Goal: Obtain resource: Download file/media

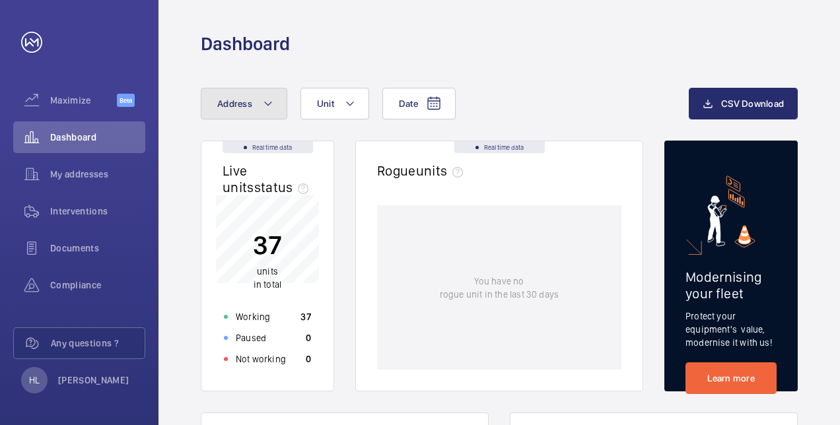
click at [269, 98] on mat-icon at bounding box center [268, 104] width 11 height 16
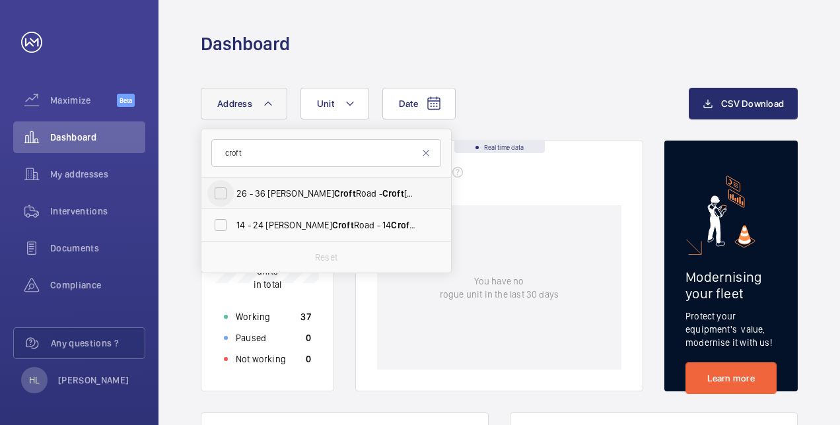
type input "croft"
click at [215, 193] on input "[STREET_ADDRESS][PERSON_NAME]" at bounding box center [220, 193] width 26 height 26
checkbox input "true"
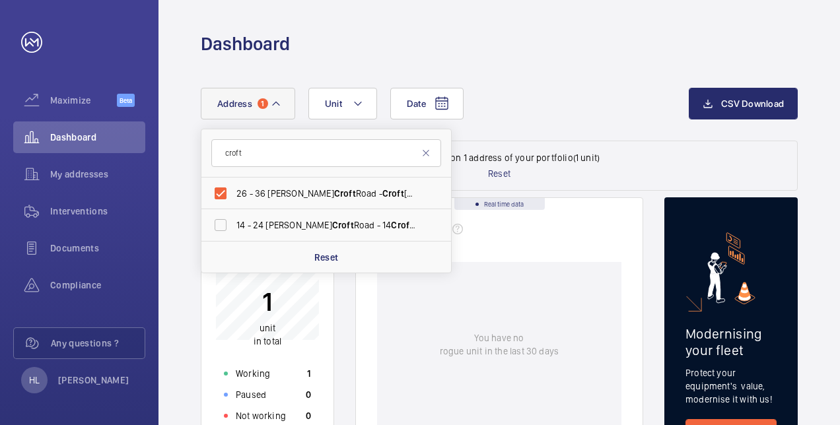
click at [569, 236] on div "Rogue units" at bounding box center [499, 234] width 244 height 30
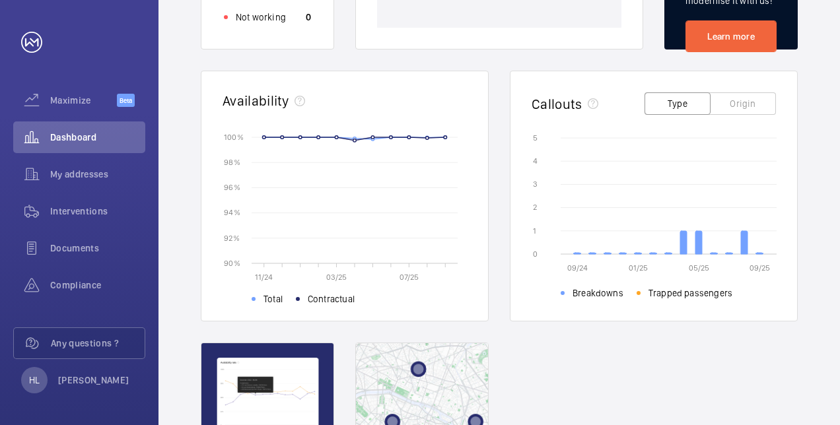
scroll to position [132, 0]
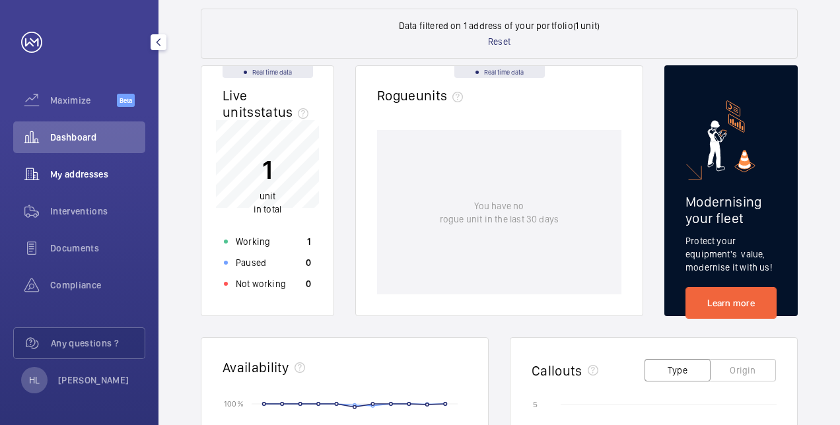
click at [120, 182] on div "My addresses" at bounding box center [79, 174] width 132 height 32
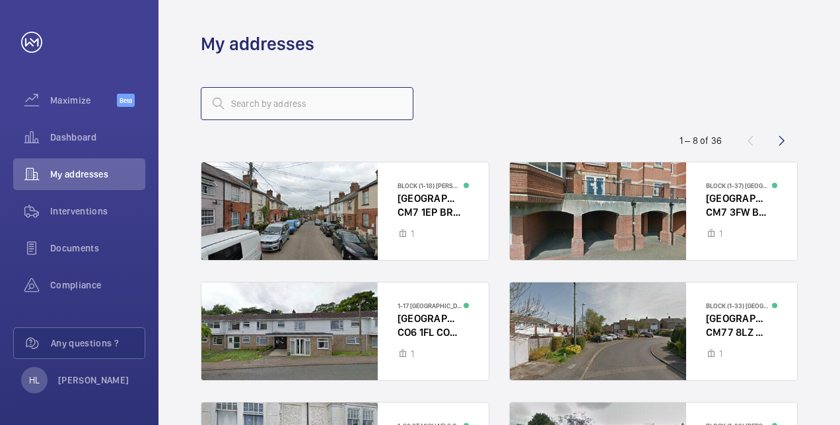
click at [275, 107] on input "text" at bounding box center [307, 103] width 213 height 33
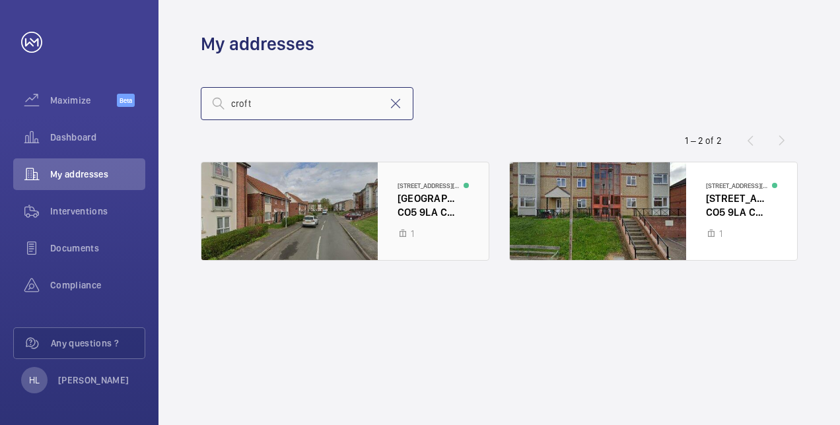
type input "croft"
click at [270, 194] on div at bounding box center [344, 211] width 287 height 98
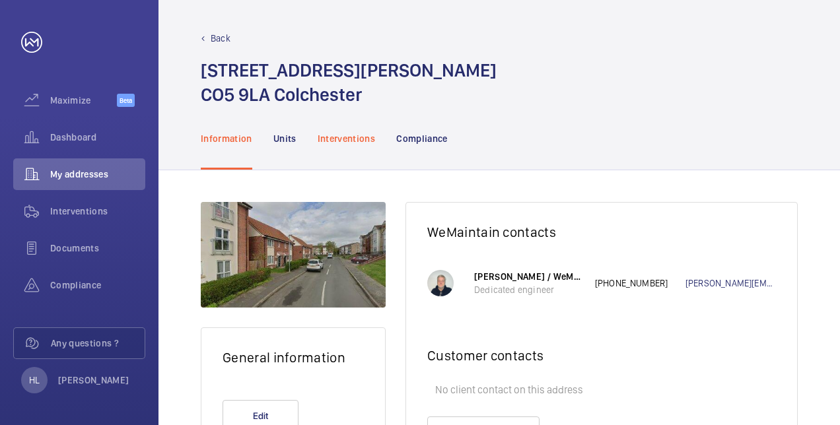
click at [333, 138] on p "Interventions" at bounding box center [346, 138] width 58 height 13
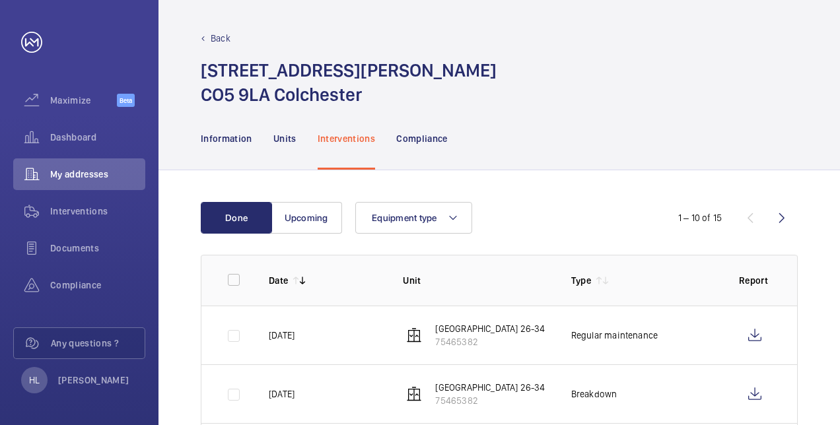
click at [220, 34] on p "Back" at bounding box center [221, 38] width 20 height 13
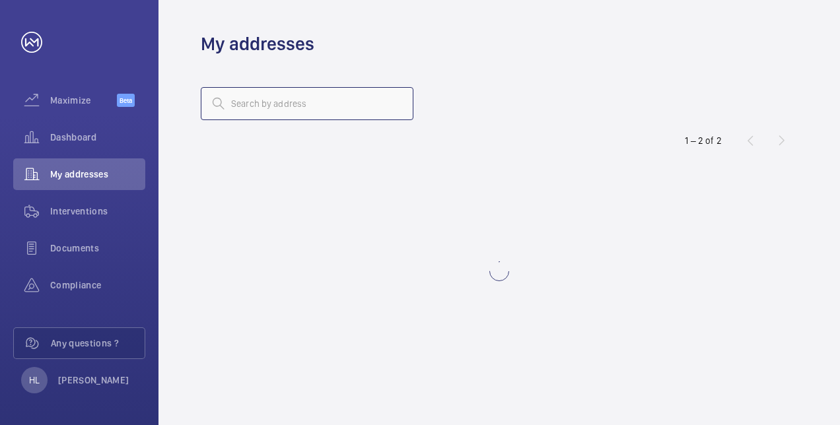
click at [274, 107] on input "text" at bounding box center [307, 103] width 213 height 33
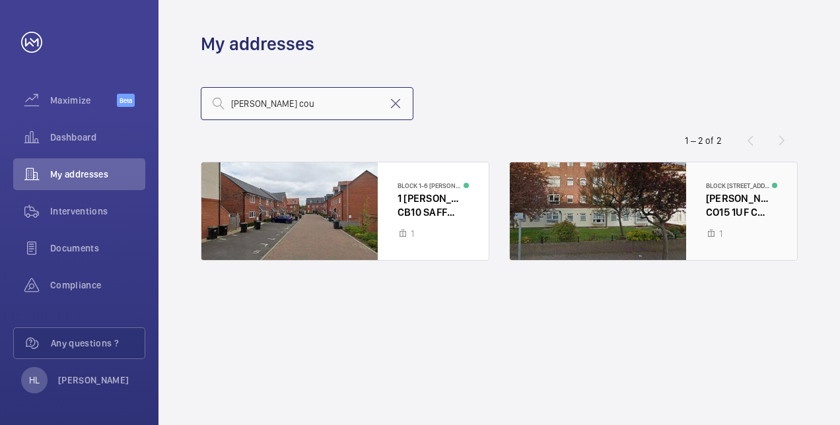
type input "[PERSON_NAME] cou"
click at [667, 201] on div at bounding box center [653, 211] width 287 height 98
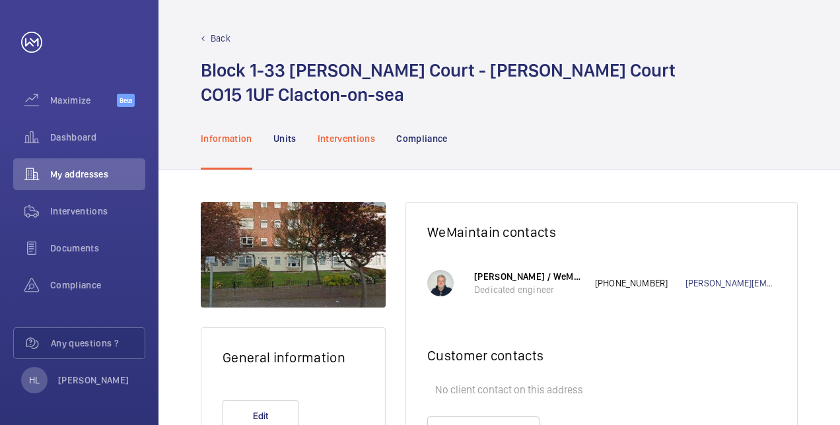
click at [362, 128] on div "Interventions" at bounding box center [346, 138] width 58 height 63
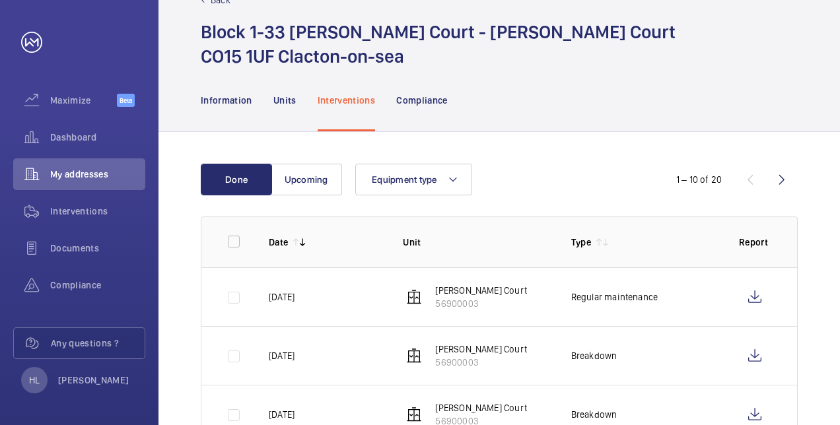
scroll to position [66, 0]
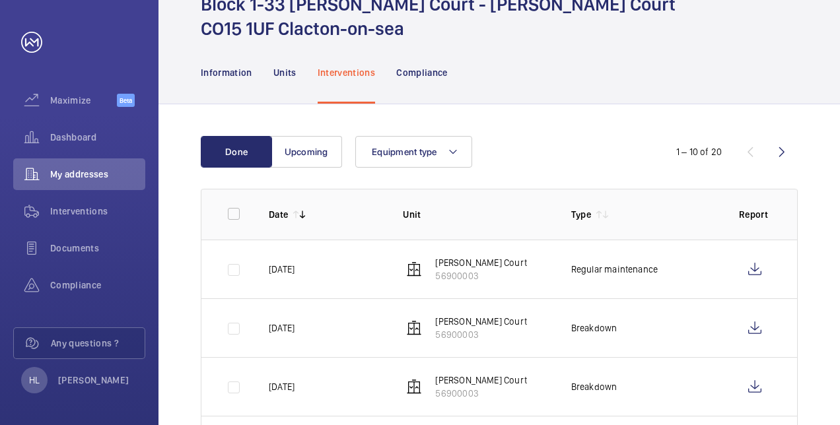
click at [438, 323] on p "[PERSON_NAME] Court" at bounding box center [480, 321] width 91 height 13
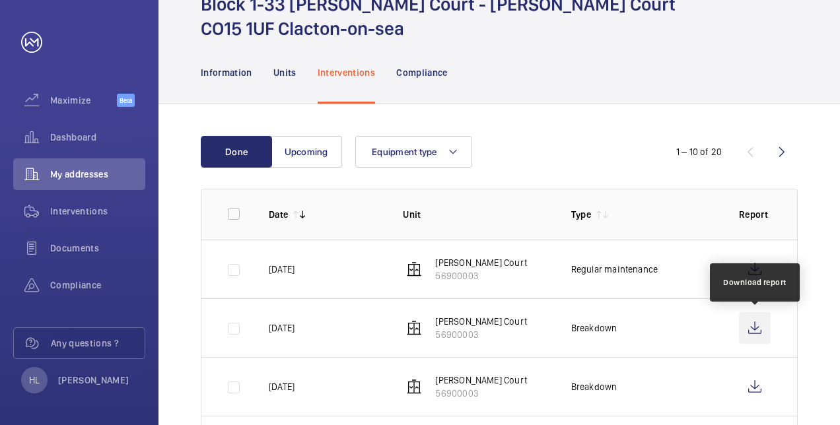
click at [761, 327] on wm-front-icon-button at bounding box center [755, 328] width 32 height 32
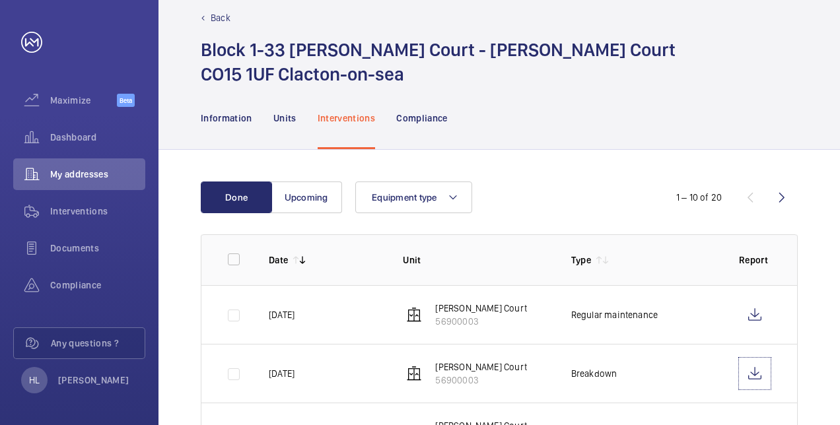
scroll to position [0, 0]
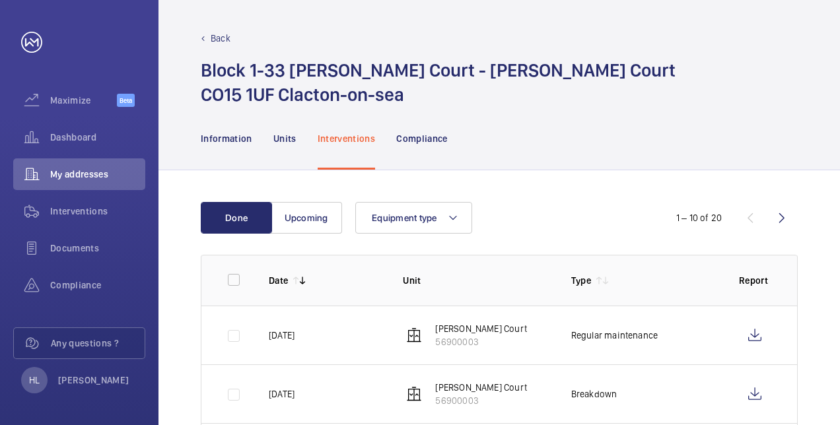
click at [220, 41] on p "Back" at bounding box center [221, 38] width 20 height 13
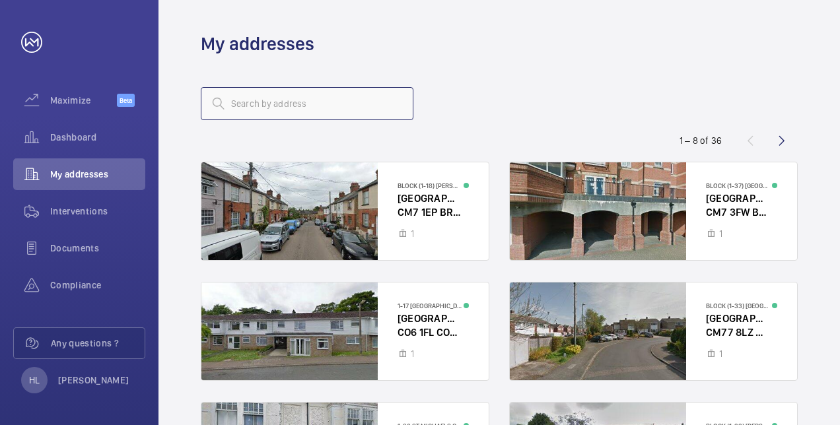
click at [284, 107] on input "text" at bounding box center [307, 103] width 213 height 33
type input "orchard"
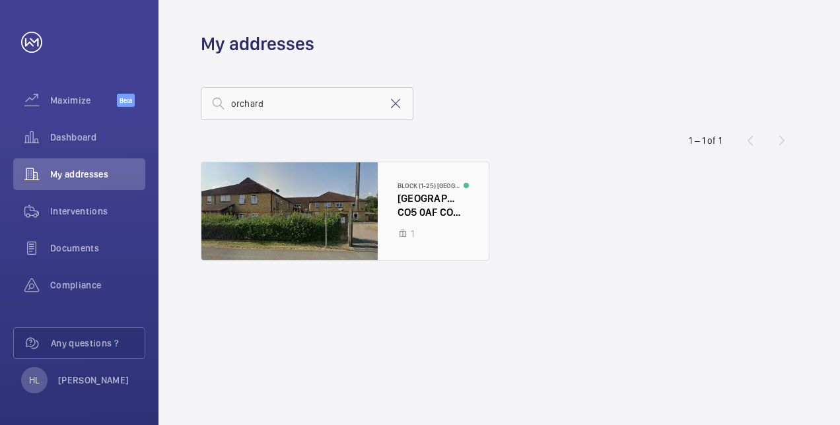
click at [265, 198] on div at bounding box center [344, 211] width 287 height 98
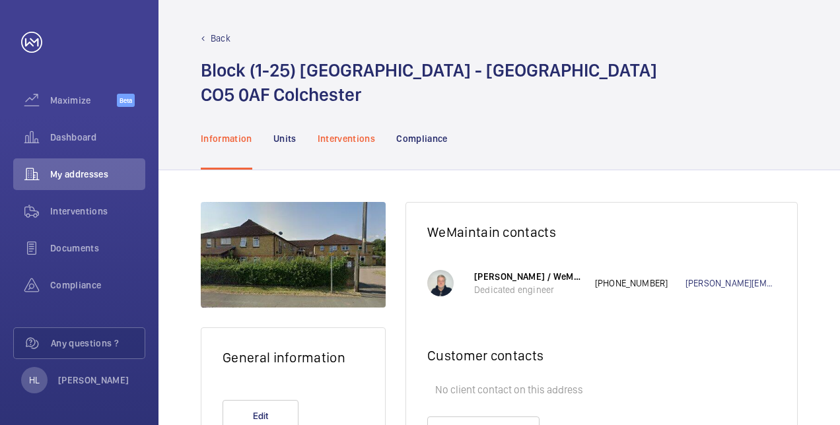
click at [363, 140] on p "Interventions" at bounding box center [346, 138] width 58 height 13
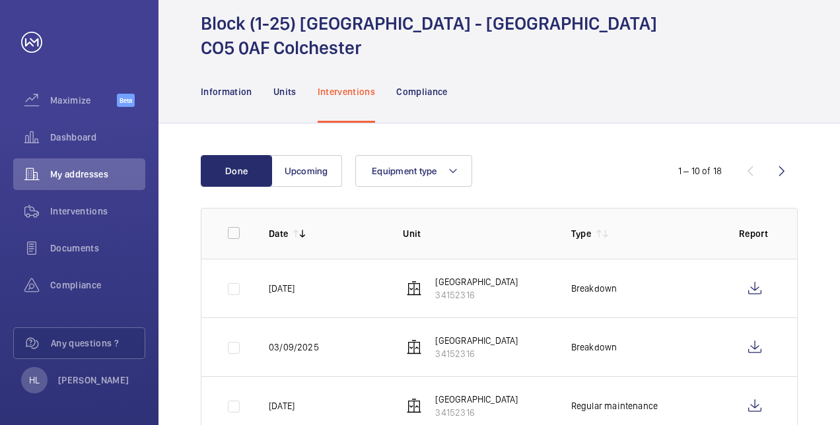
scroll to position [66, 0]
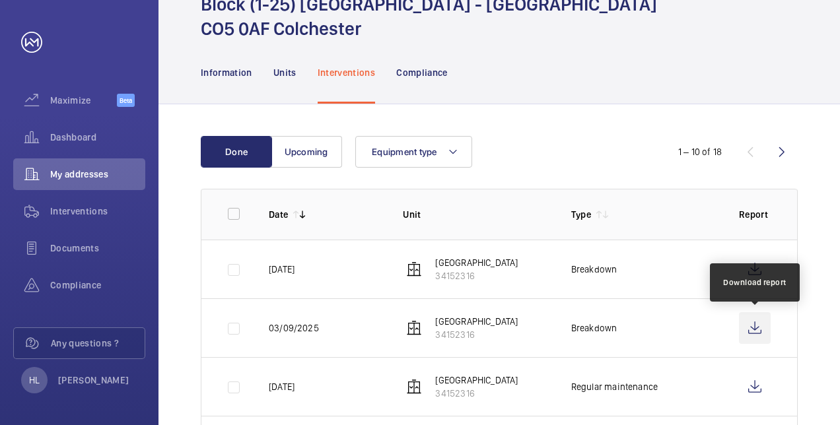
click at [755, 323] on wm-front-icon-button at bounding box center [755, 328] width 32 height 32
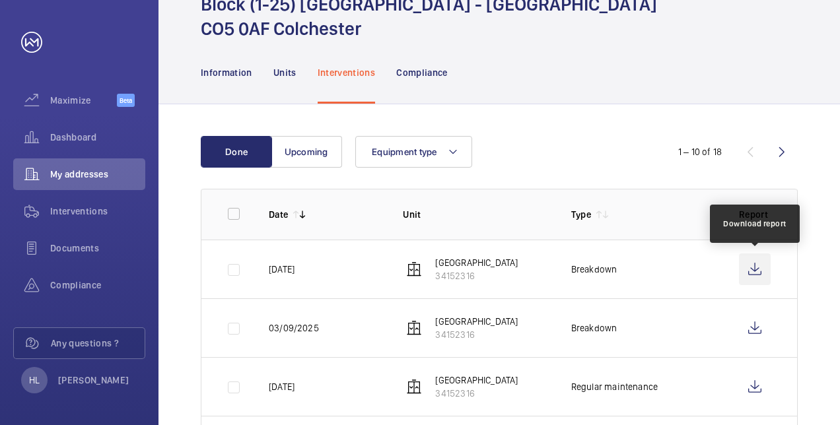
click at [760, 268] on wm-front-icon-button at bounding box center [755, 269] width 32 height 32
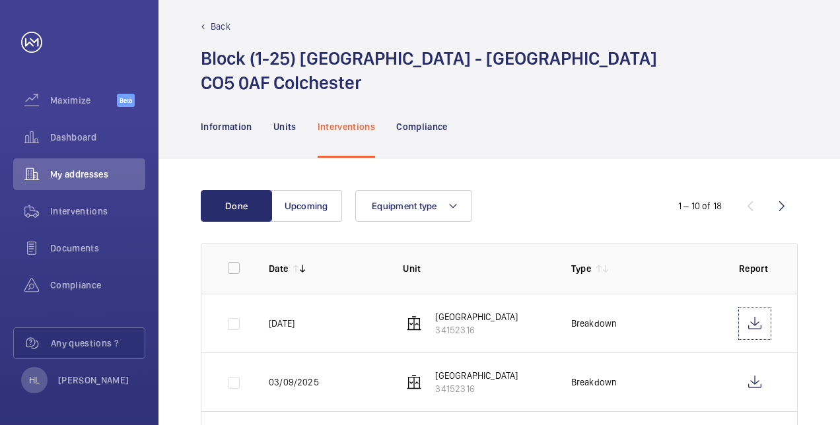
scroll to position [0, 0]
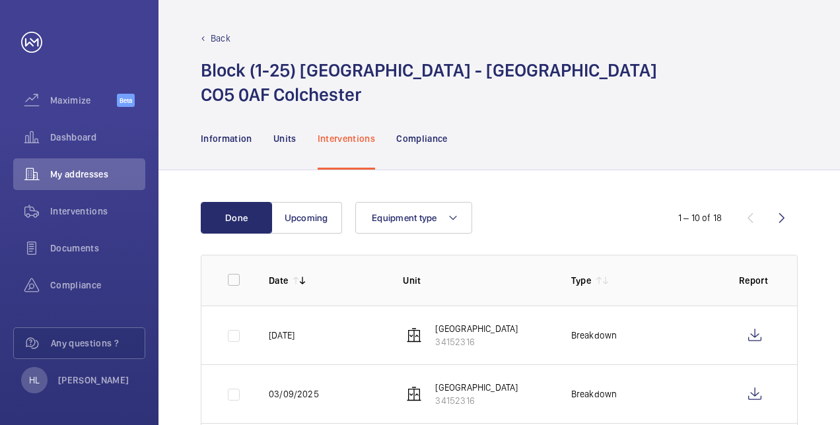
click at [224, 33] on p "Back" at bounding box center [221, 38] width 20 height 13
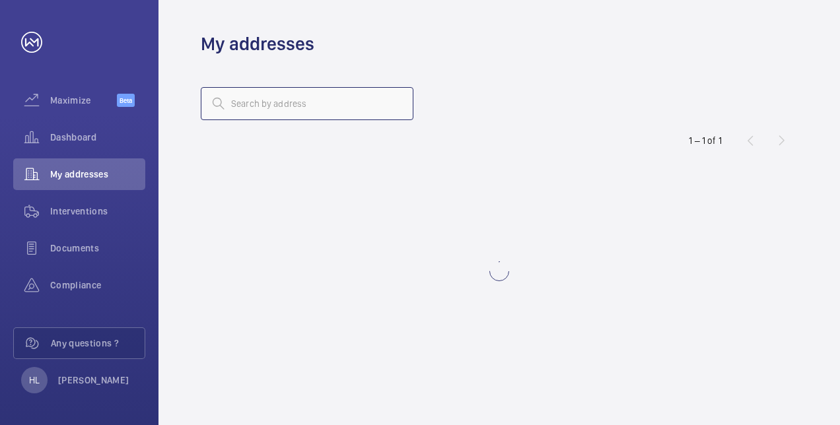
click at [288, 102] on input "text" at bounding box center [307, 103] width 213 height 33
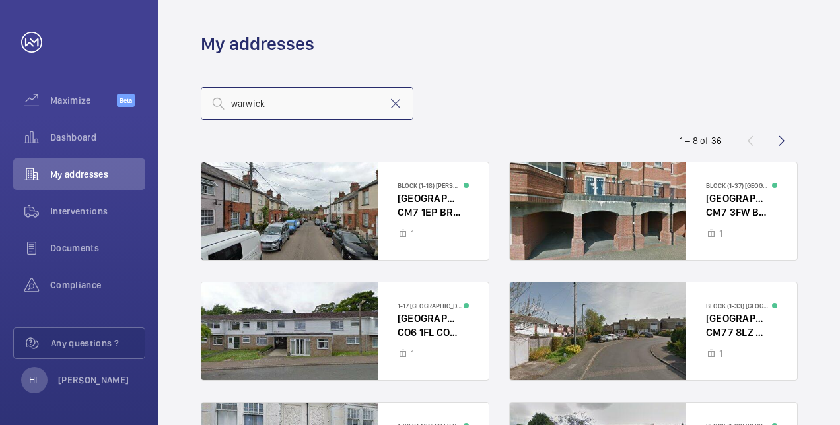
type input "warwick"
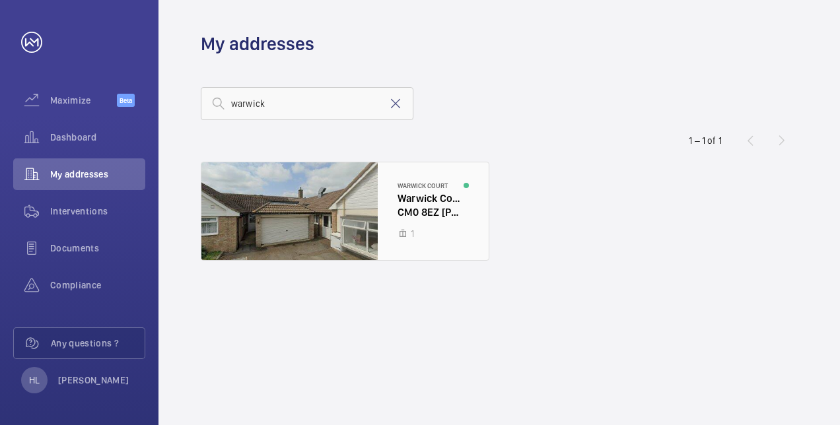
click at [323, 218] on div at bounding box center [344, 211] width 287 height 98
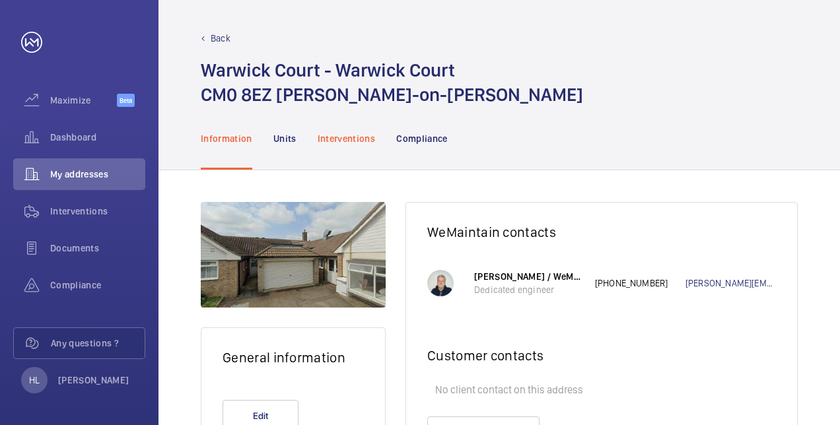
click at [357, 141] on p "Interventions" at bounding box center [346, 138] width 58 height 13
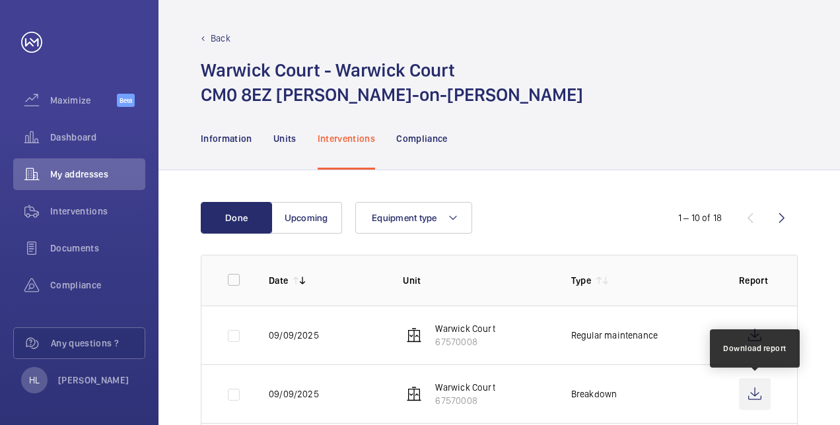
click at [758, 388] on wm-front-icon-button at bounding box center [755, 394] width 32 height 32
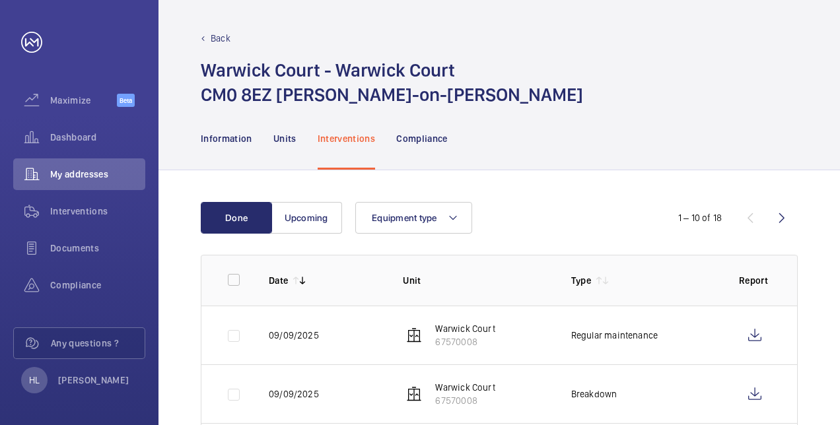
click at [230, 32] on div "Back" at bounding box center [499, 38] width 597 height 13
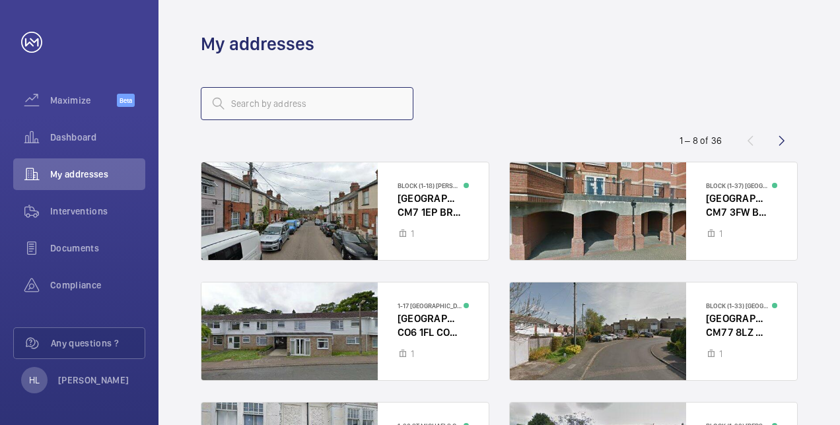
click at [279, 98] on input "text" at bounding box center [307, 103] width 213 height 33
type input "warwick"
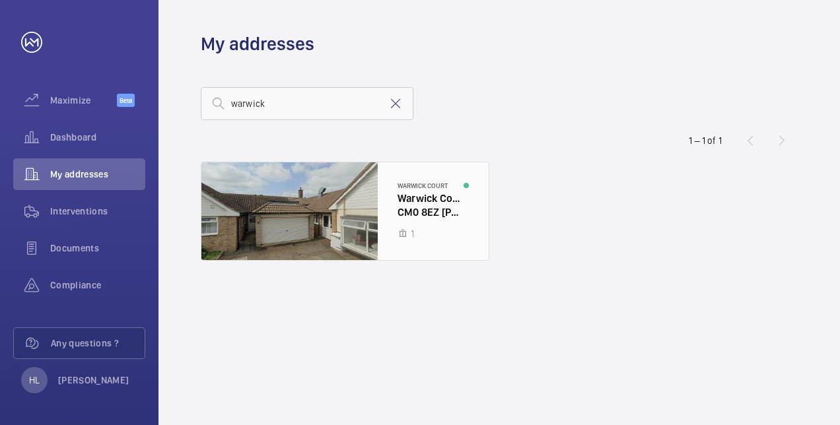
click at [308, 221] on div at bounding box center [344, 211] width 287 height 98
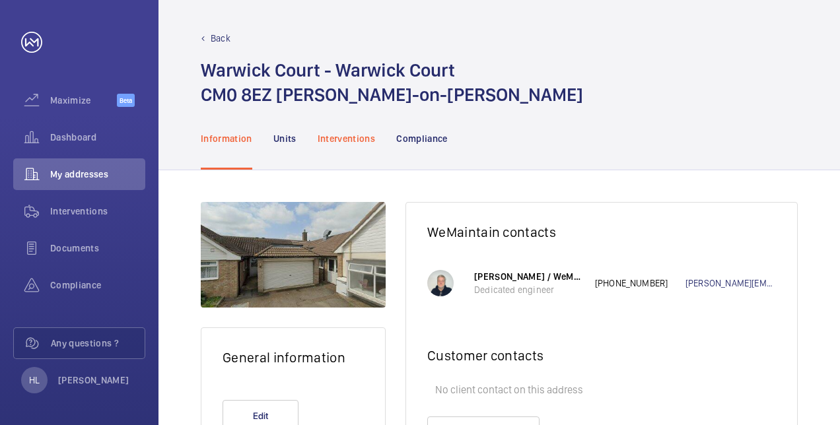
click at [356, 130] on div "Interventions" at bounding box center [346, 138] width 58 height 63
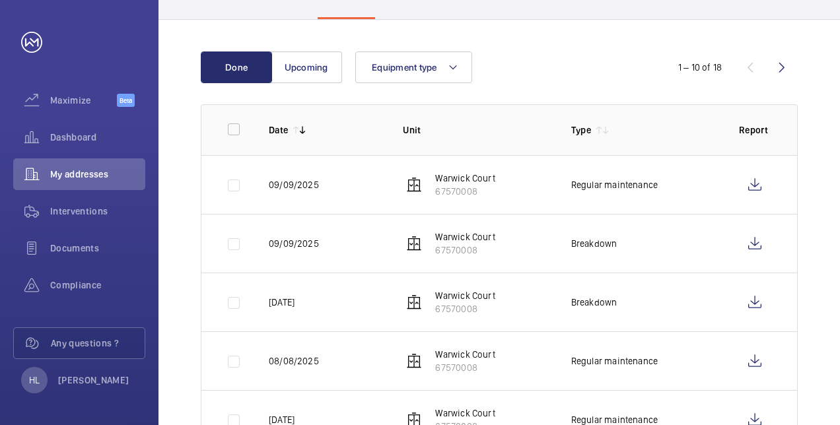
scroll to position [168, 0]
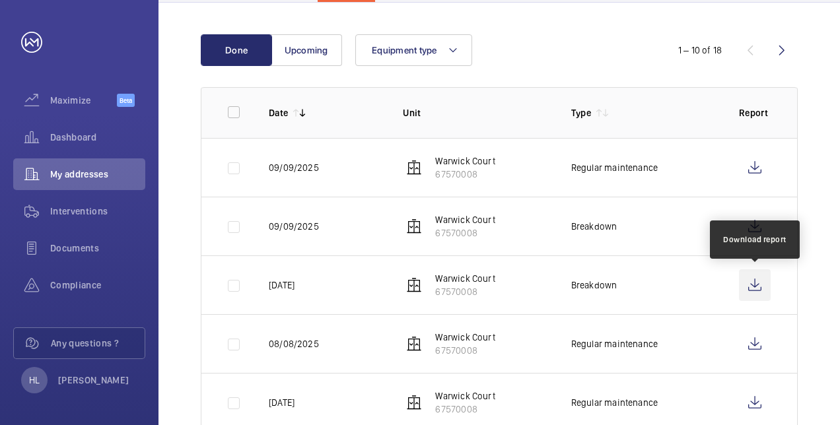
click at [757, 285] on wm-front-icon-button at bounding box center [755, 285] width 32 height 32
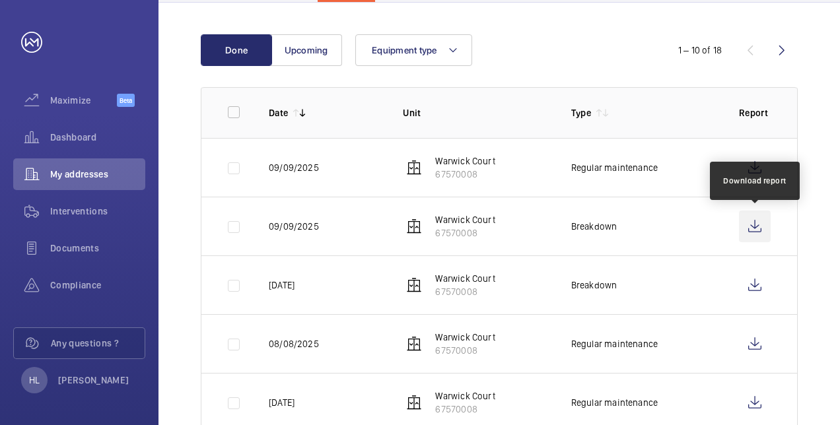
click at [754, 227] on wm-front-icon-button at bounding box center [755, 227] width 32 height 32
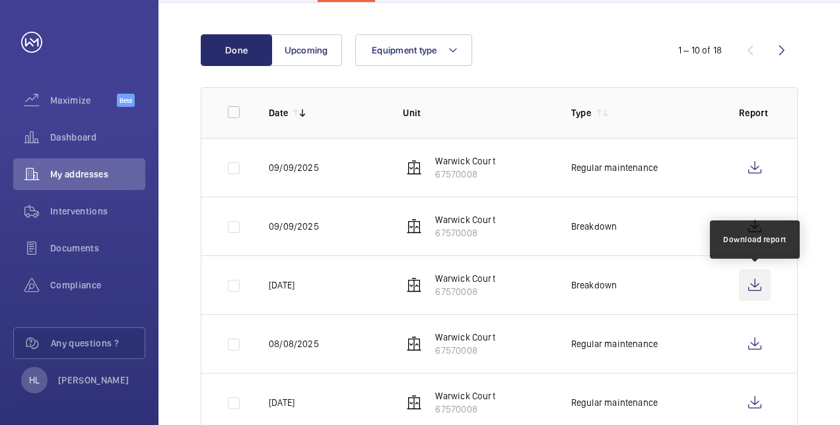
click at [754, 284] on wm-front-icon-button at bounding box center [755, 285] width 32 height 32
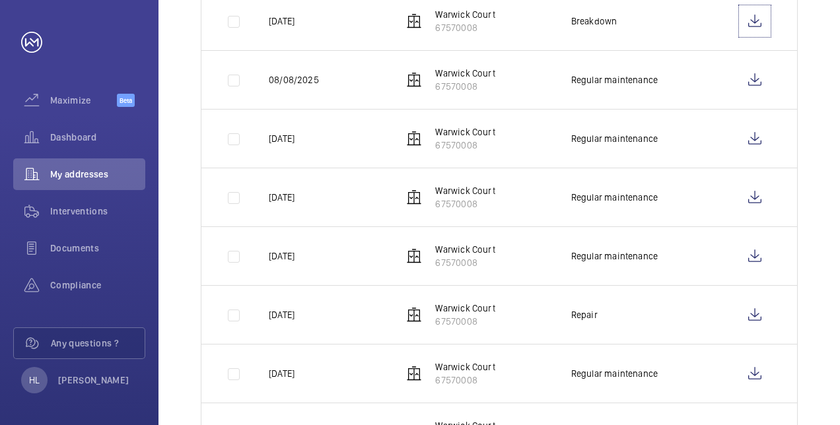
scroll to position [498, 0]
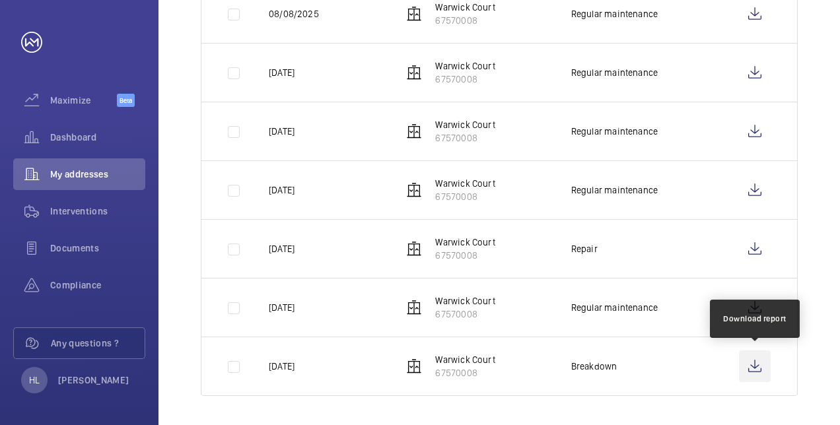
click at [751, 364] on wm-front-icon-button at bounding box center [755, 366] width 32 height 32
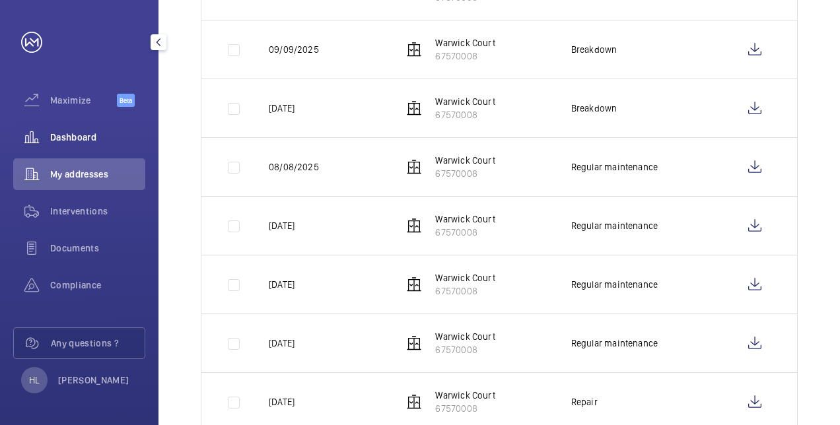
scroll to position [168, 0]
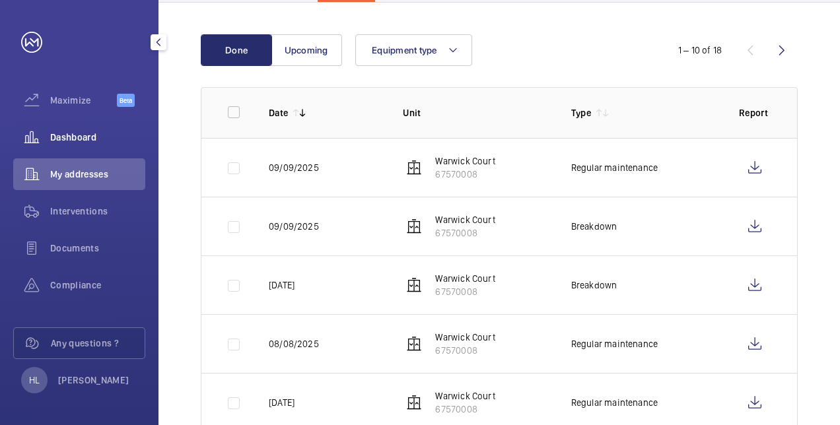
click at [77, 137] on span "Dashboard" at bounding box center [97, 137] width 95 height 13
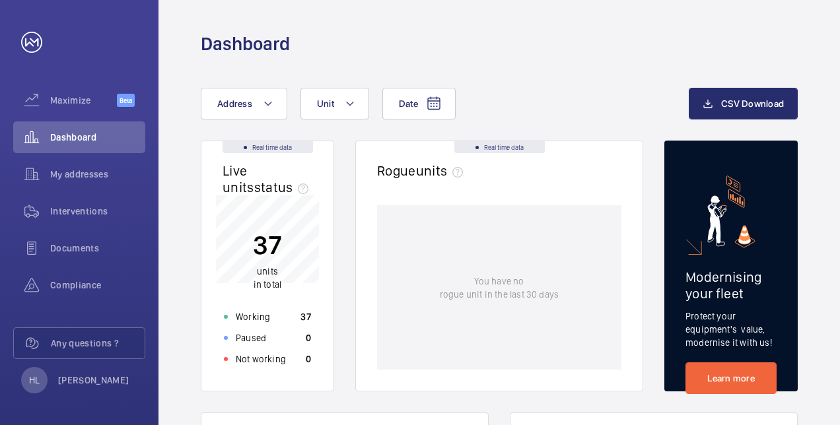
scroll to position [66, 0]
